Goal: Transaction & Acquisition: Purchase product/service

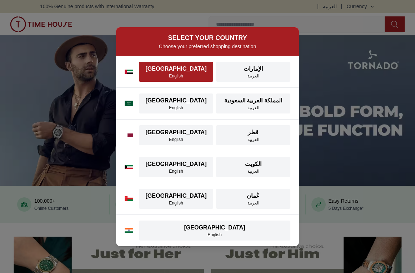
click at [187, 65] on div "[GEOGRAPHIC_DATA]" at bounding box center [176, 69] width 66 height 9
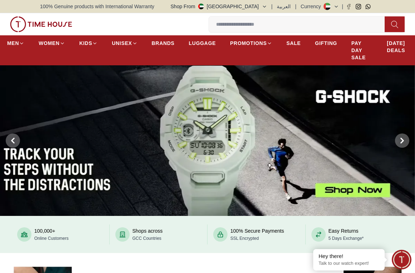
click at [239, 5] on button "Shop From [GEOGRAPHIC_DATA]" at bounding box center [219, 6] width 97 height 7
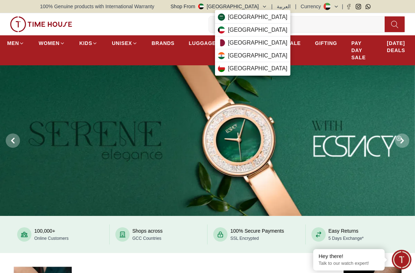
click at [161, 40] on div at bounding box center [207, 136] width 415 height 273
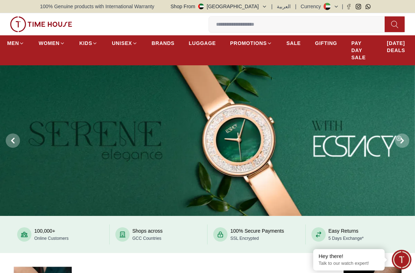
click at [161, 40] on span "BRANDS" at bounding box center [163, 43] width 23 height 7
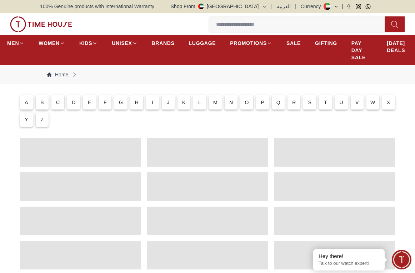
click at [296, 104] on p "R" at bounding box center [294, 102] width 4 height 7
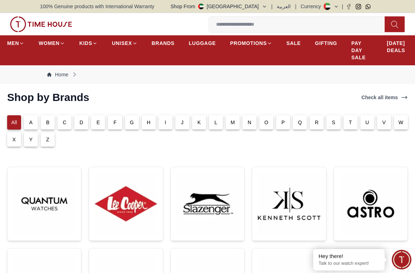
click at [316, 121] on p "R" at bounding box center [317, 122] width 4 height 7
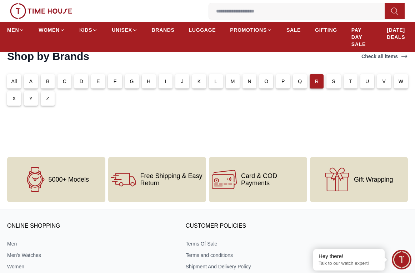
scroll to position [41, 0]
click at [317, 80] on p "R" at bounding box center [317, 81] width 4 height 7
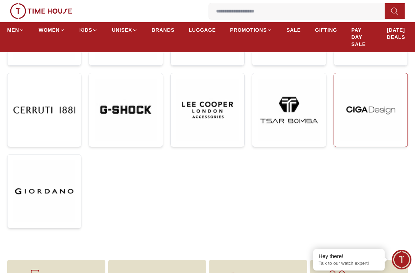
scroll to position [340, 0]
click at [254, 8] on input at bounding box center [300, 11] width 182 height 14
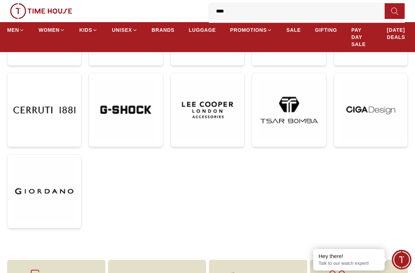
type input "*****"
